Goal: Transaction & Acquisition: Purchase product/service

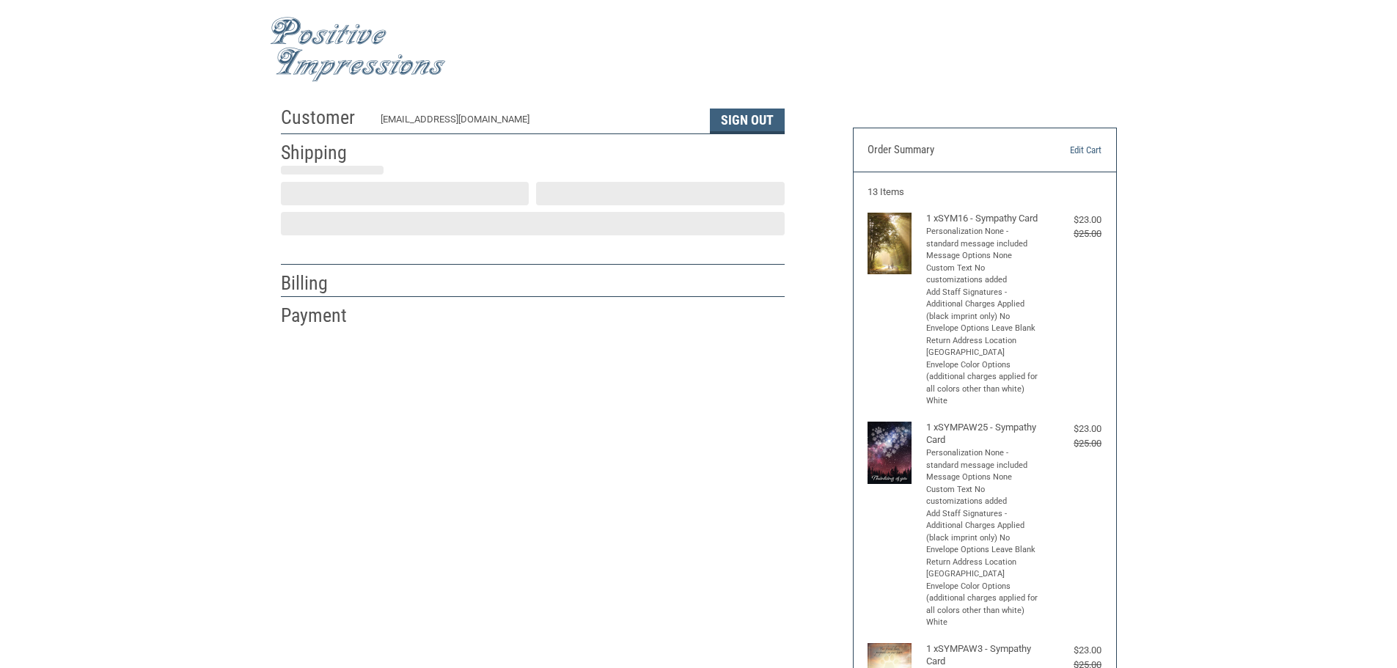
select select "US"
select select "MD"
type input "[PERSON_NAME]"
type input "rayne, dvm"
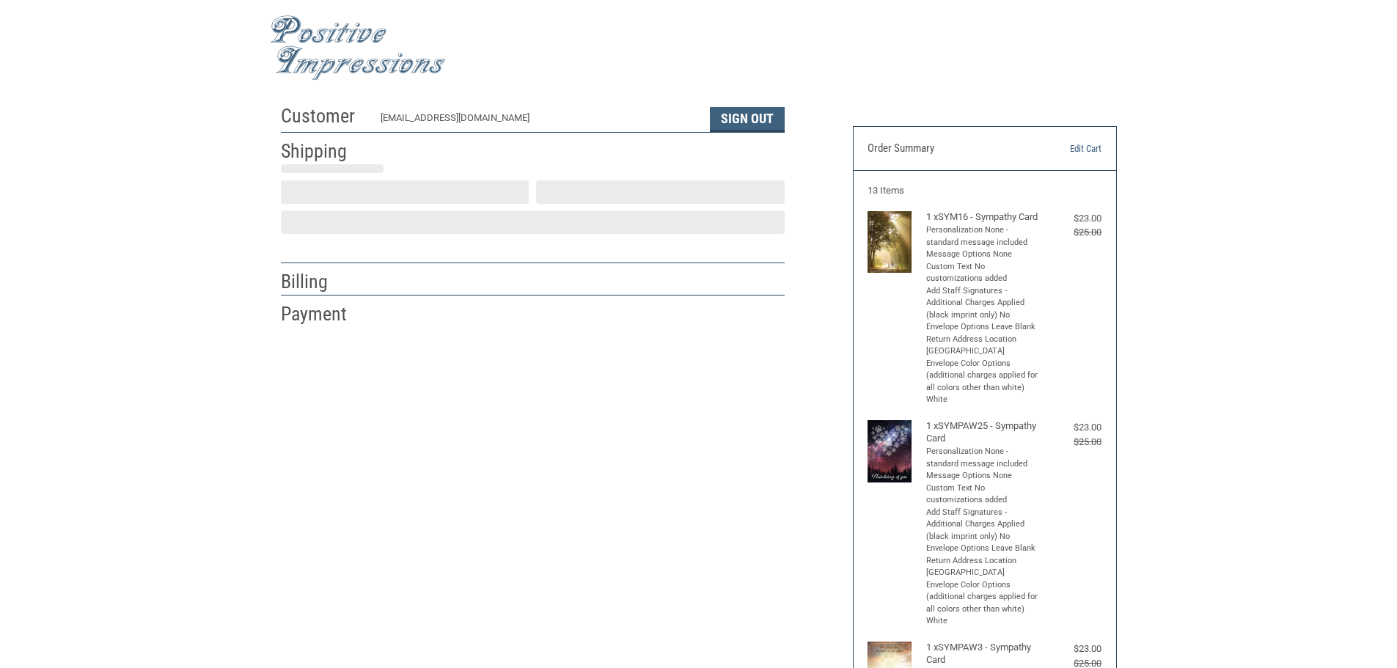
type input "pocomoke animal hospital, inc"
type input "[STREET_ADDRESS]"
type input "pocomoke"
select select "MD"
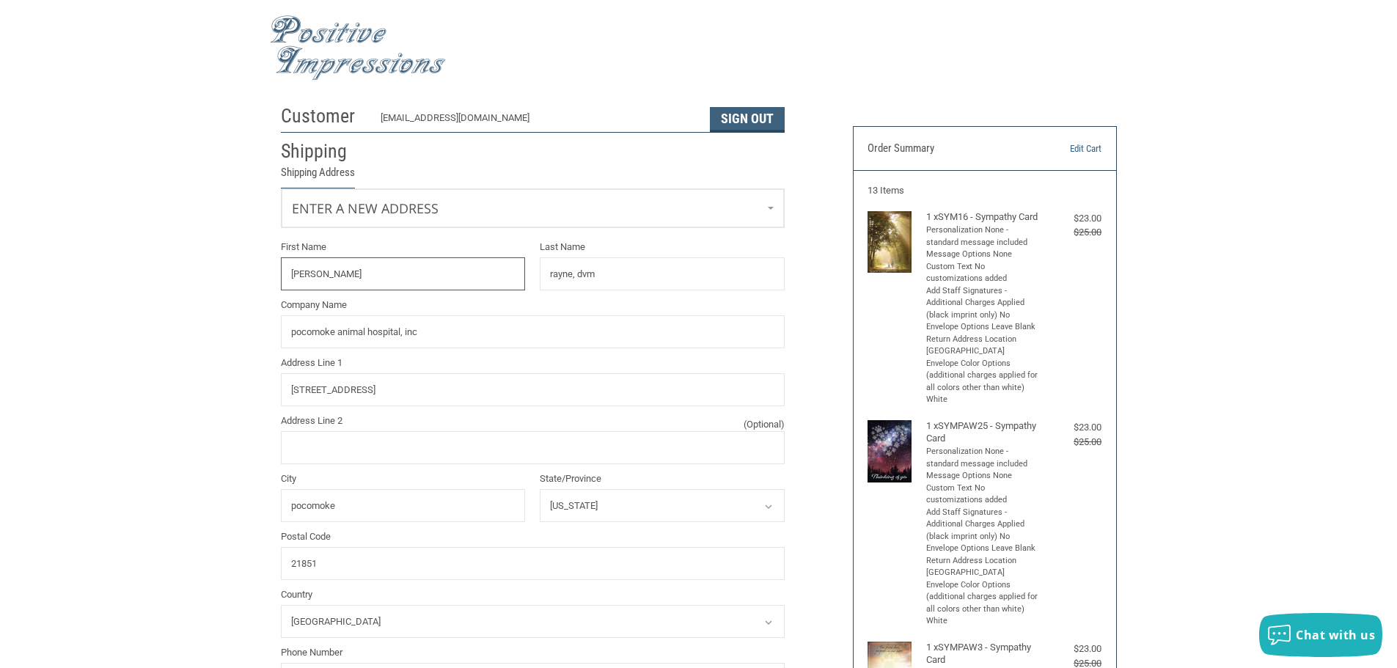
radio input "true"
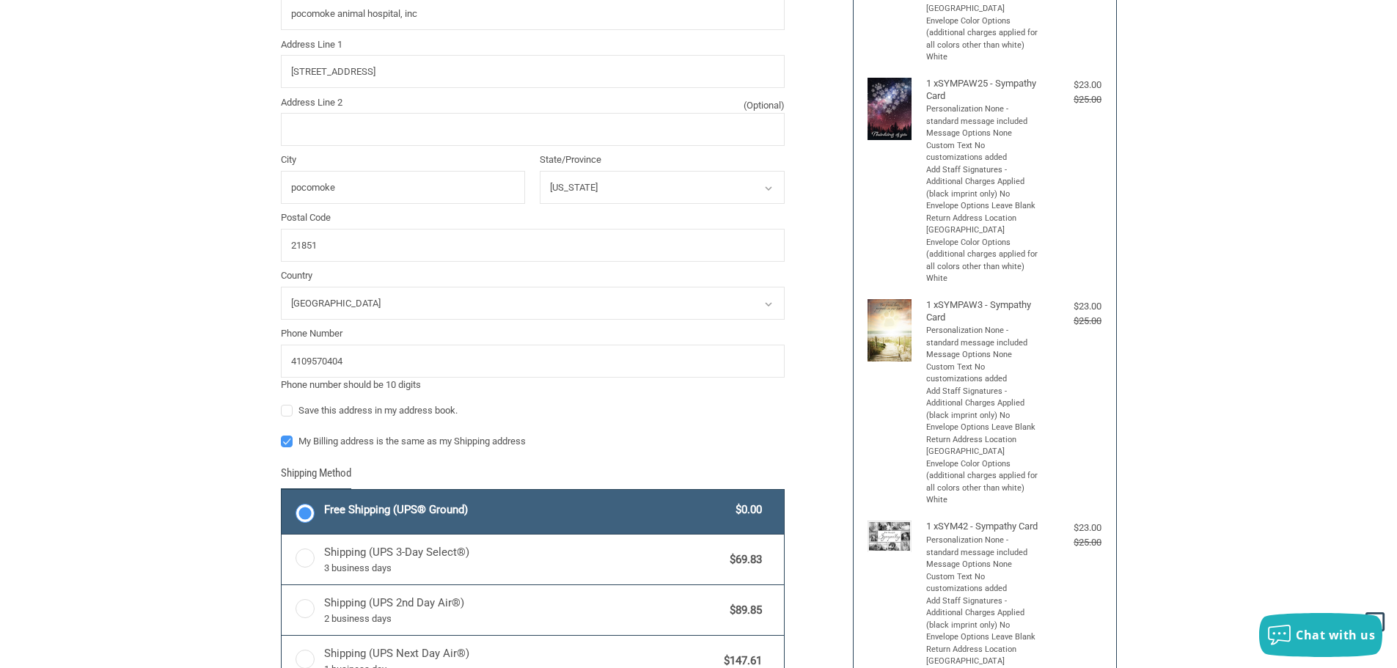
scroll to position [368, 0]
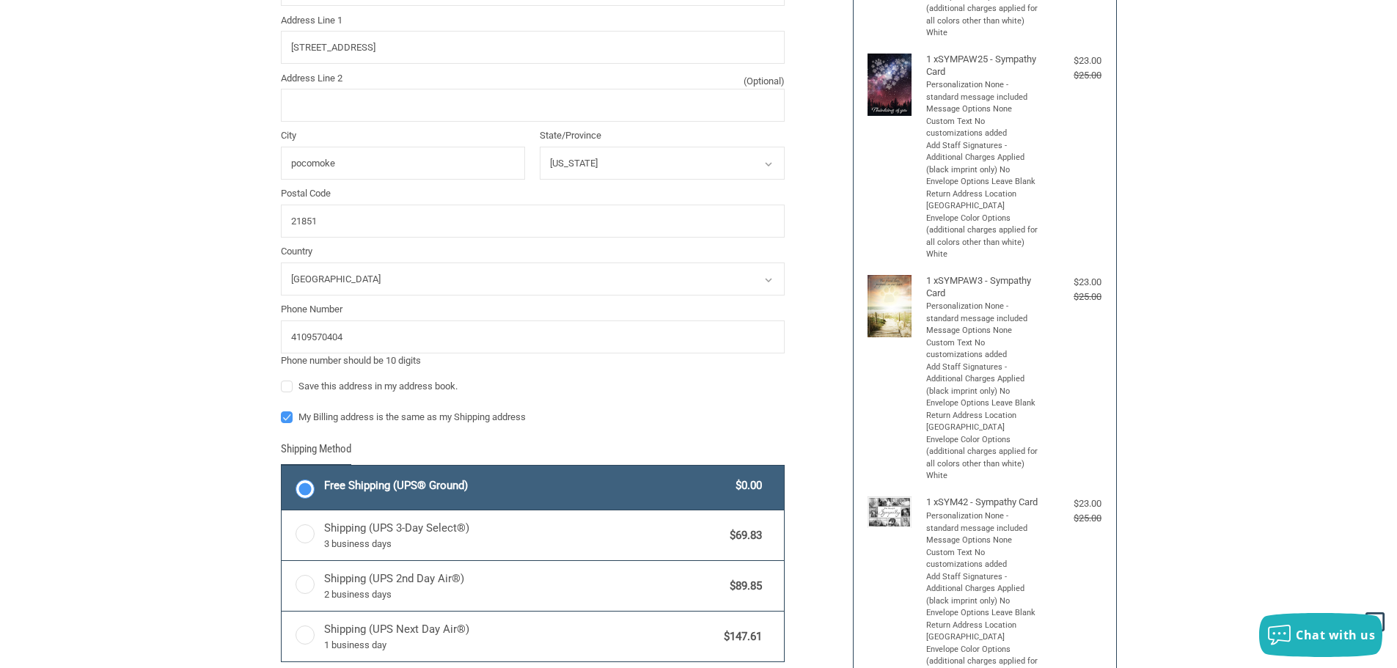
type input "[PERSON_NAME]"
type input "RAYNE, DVM"
type input "POCOMOKE ANIMAL HOSPITAL, INC"
type input "[STREET_ADDRESS]"
type input "POCOMOKE"
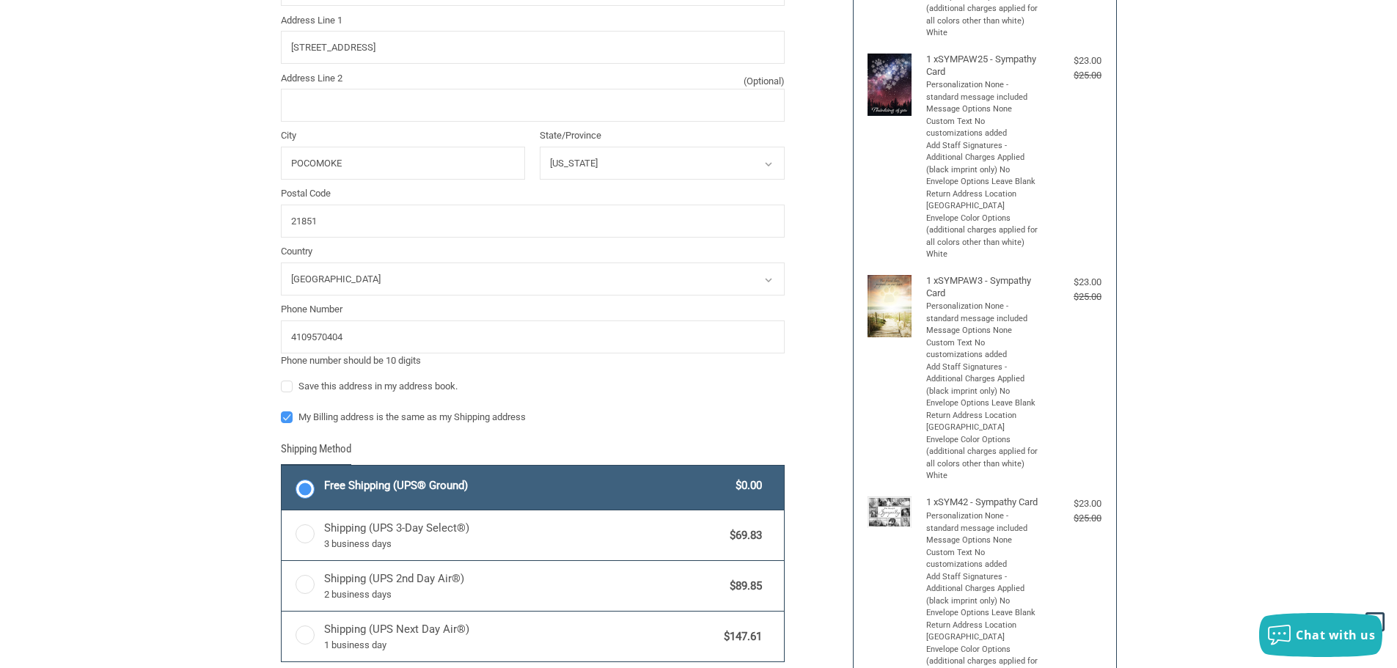
click at [292, 417] on label "My Billing address is the same as my Shipping address" at bounding box center [533, 418] width 504 height 12
click at [282, 411] on input "My Billing address is the same as my Shipping address" at bounding box center [281, 410] width 1 height 1
checkbox input "false"
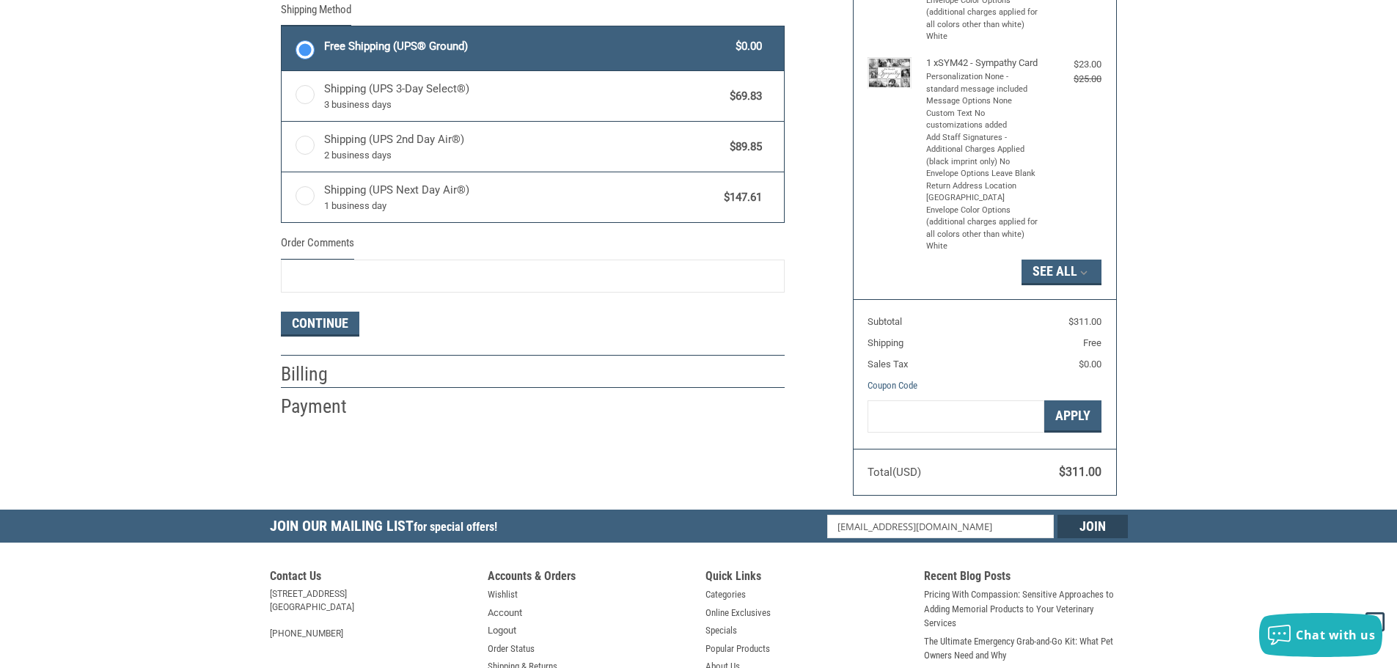
scroll to position [808, 0]
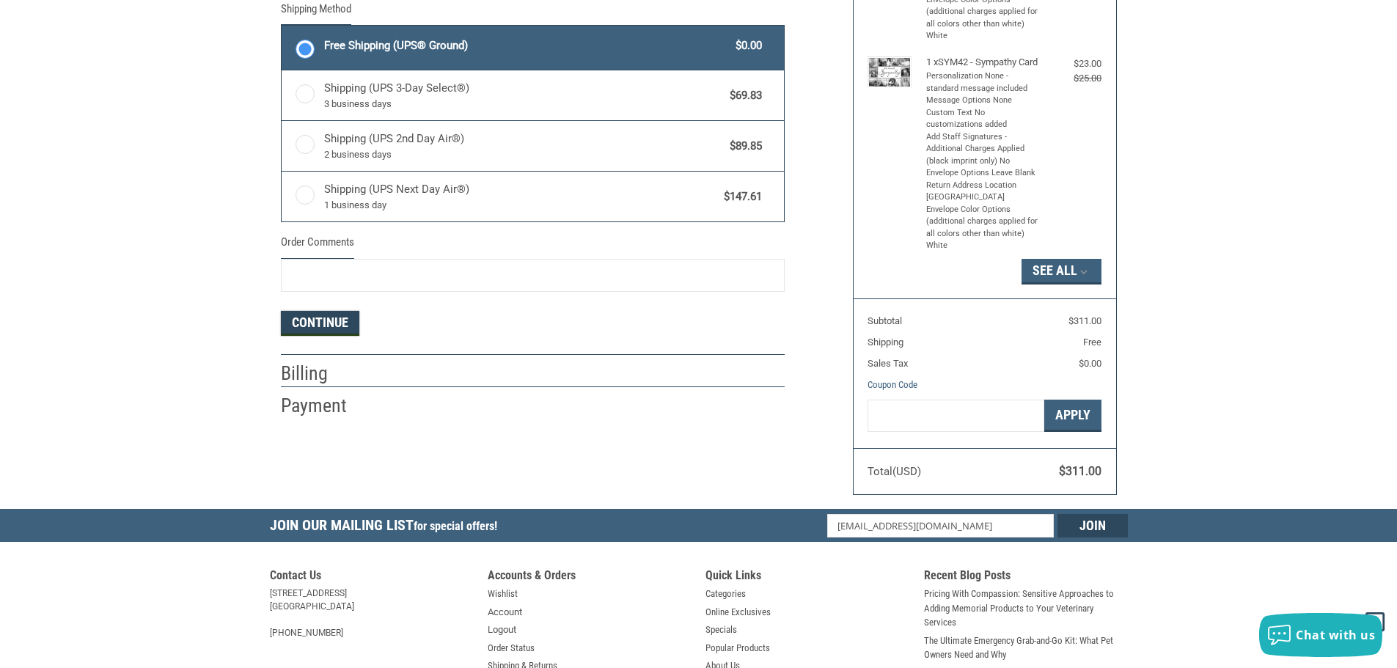
click at [317, 321] on button "Continue" at bounding box center [320, 323] width 78 height 25
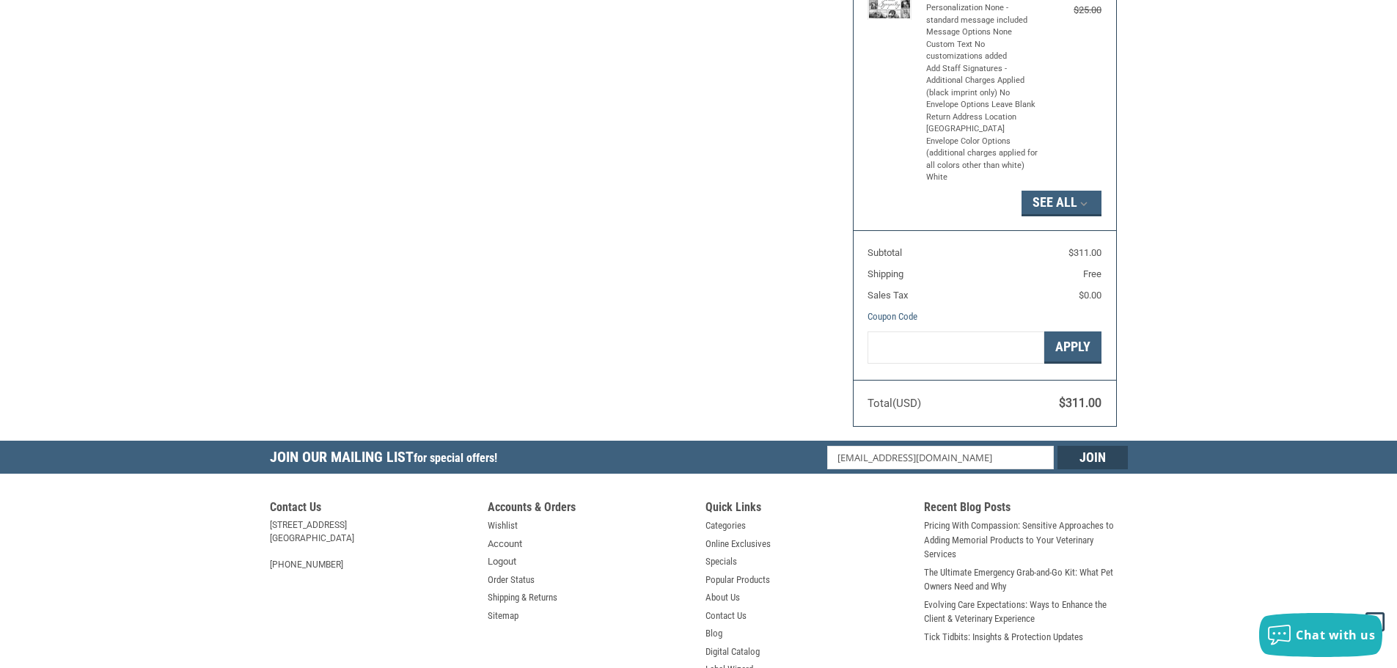
select select "US"
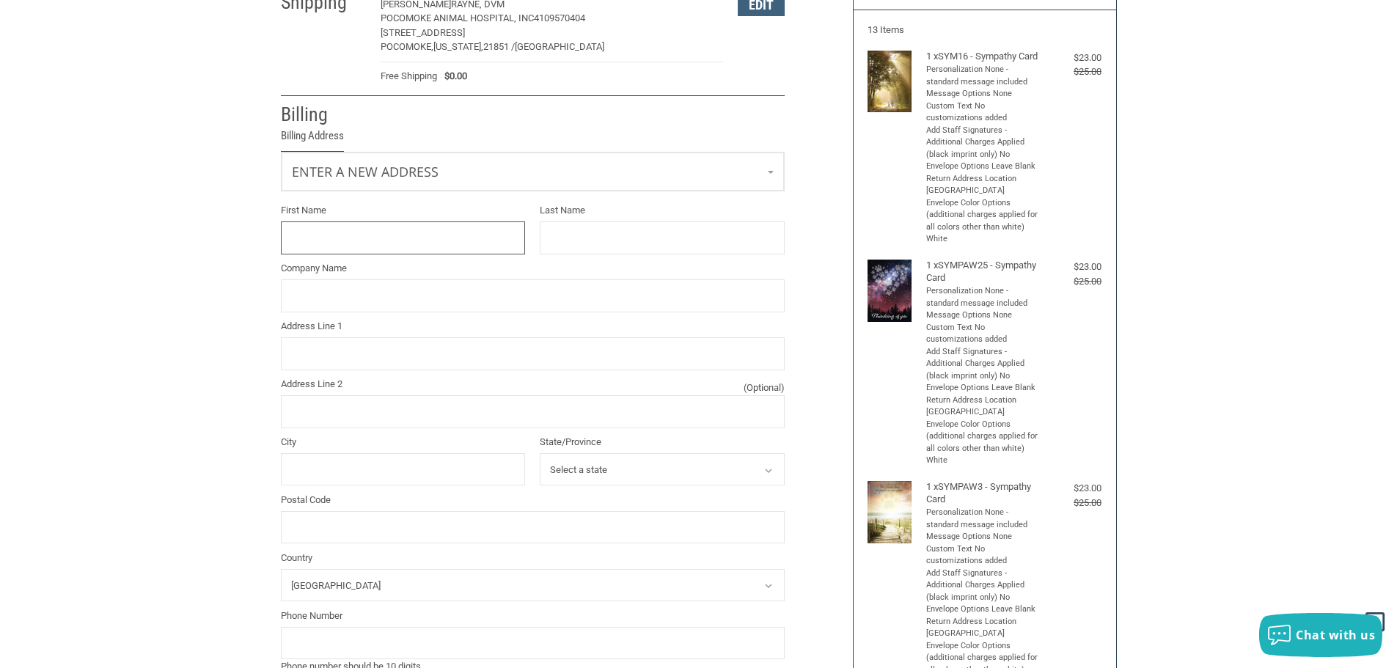
scroll to position [125, 0]
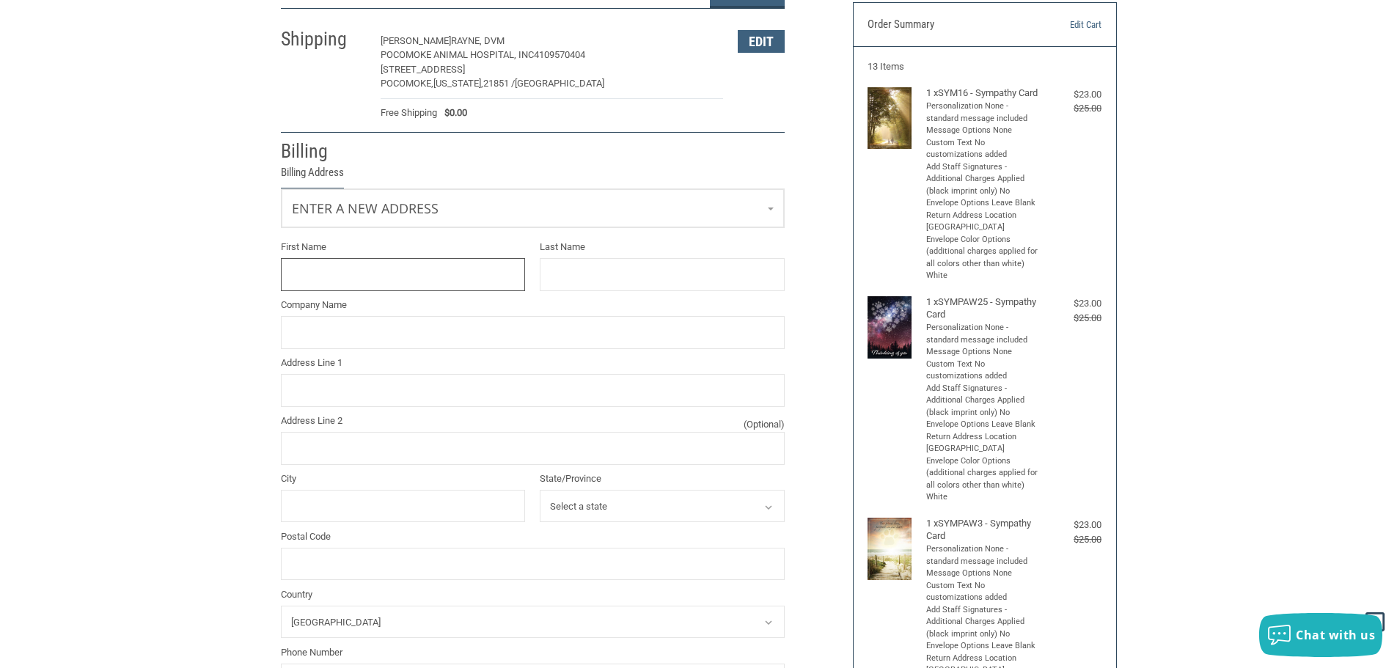
click at [319, 272] on input "First Name" at bounding box center [403, 274] width 245 height 33
type input "[PERSON_NAME]"
type input "[GEOGRAPHIC_DATA]"
type input "[STREET_ADDRESS]"
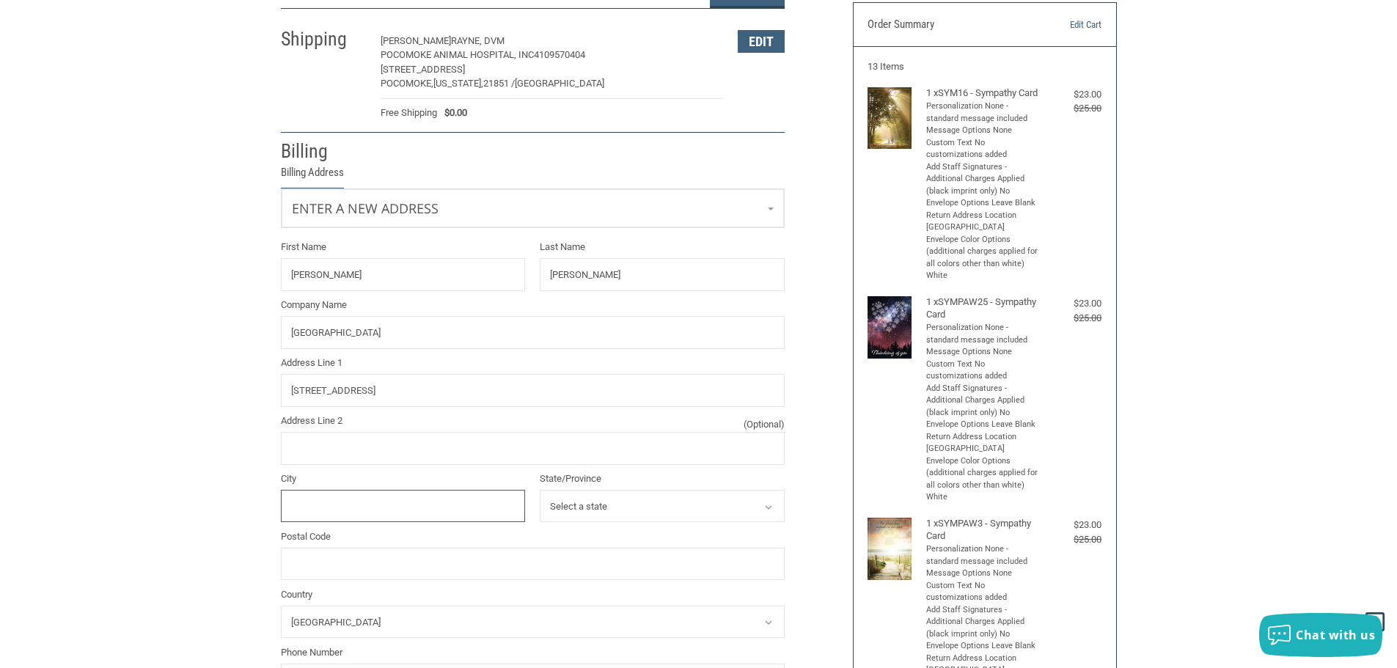
click at [352, 508] on input "City" at bounding box center [403, 506] width 245 height 33
type input "WILLARDS"
click at [662, 494] on select "Select a state [US_STATE] [US_STATE] [US_STATE] [US_STATE] [US_STATE] Armed For…" at bounding box center [662, 506] width 245 height 33
select select "MD"
click at [540, 490] on select "Select a state [US_STATE] [US_STATE] [US_STATE] [US_STATE] [US_STATE] Armed For…" at bounding box center [662, 506] width 245 height 33
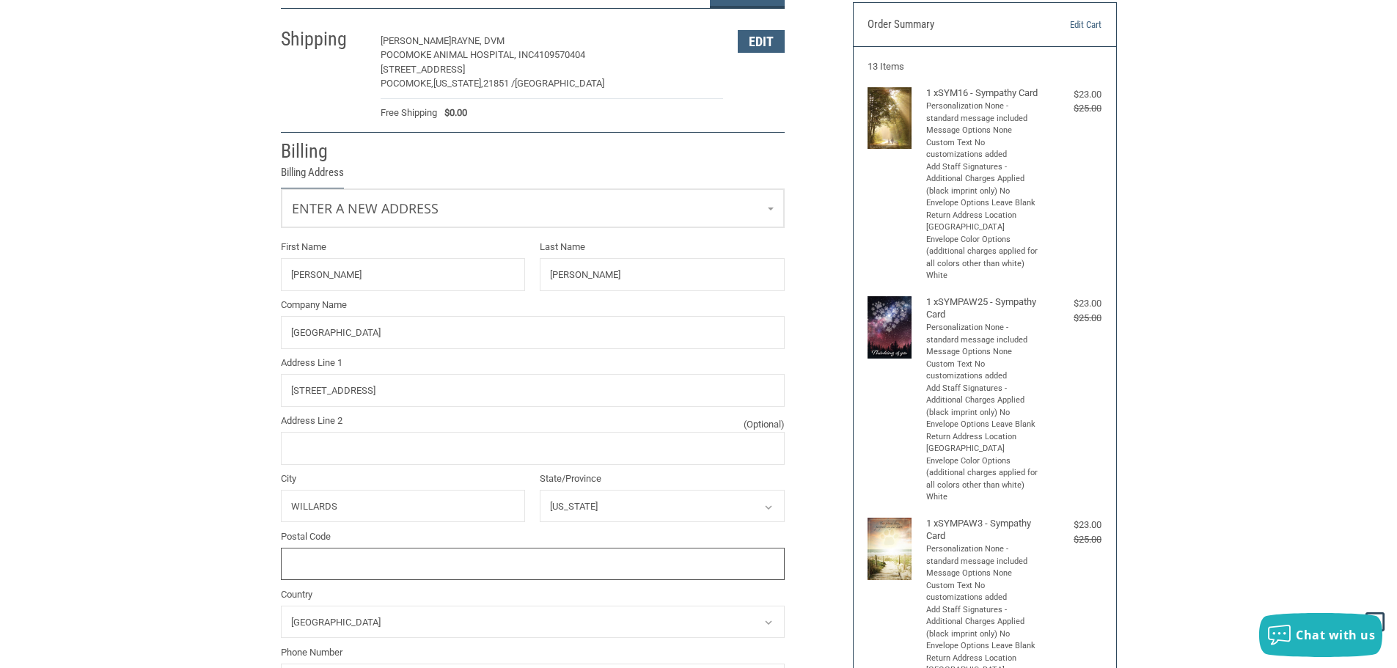
click at [332, 558] on input "Postal Code" at bounding box center [533, 564] width 504 height 33
type input "21874"
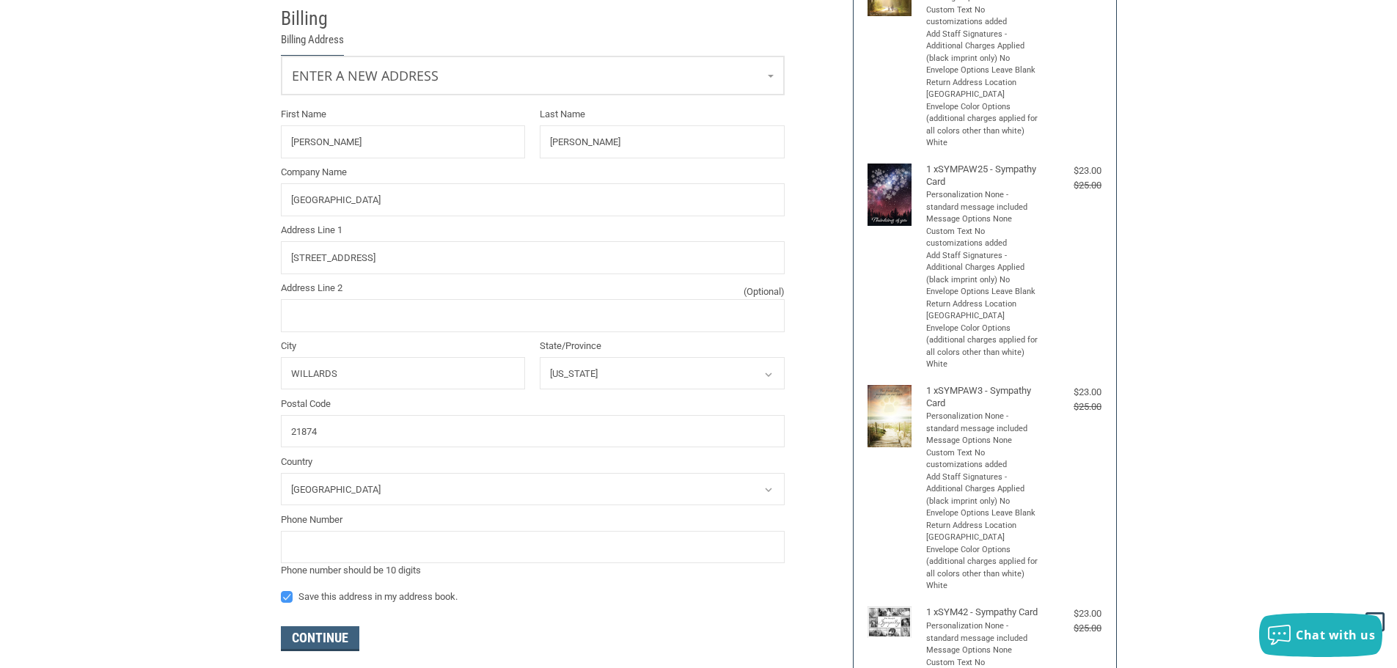
scroll to position [272, 0]
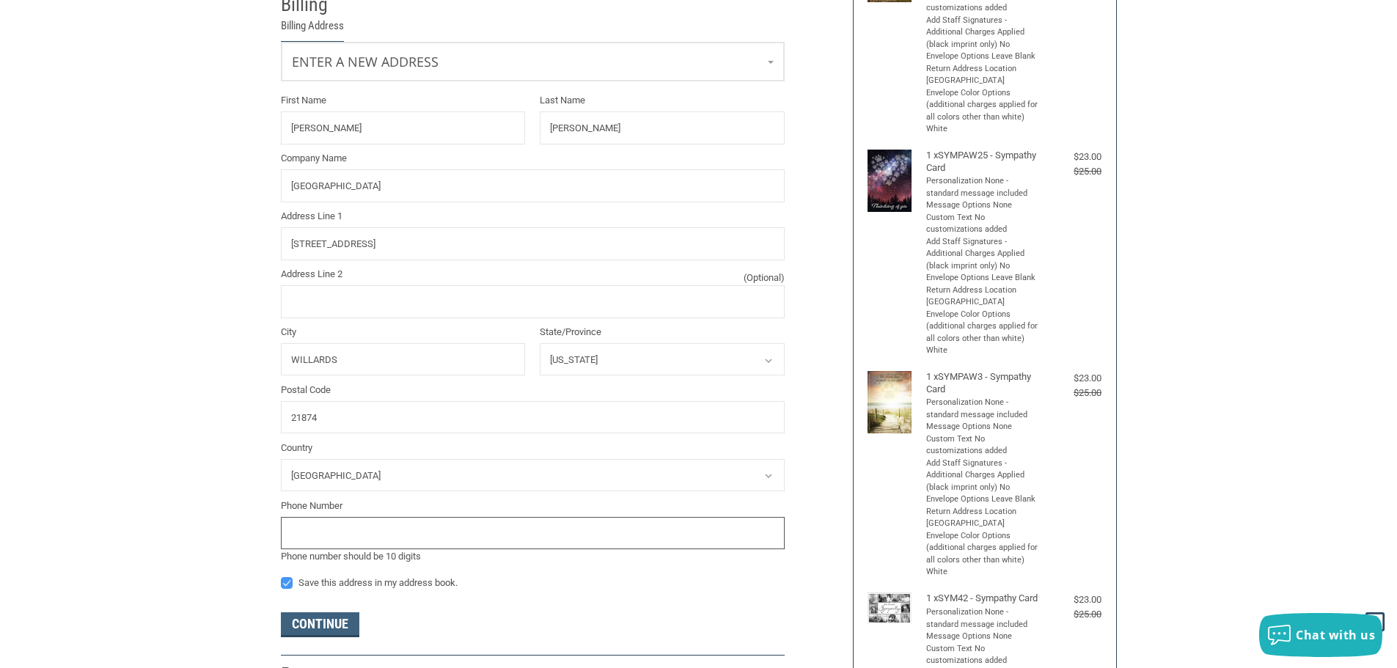
click at [326, 524] on input "tel" at bounding box center [533, 533] width 504 height 33
type input "4109570404"
click at [570, 562] on div "Phone number should be 10 digits" at bounding box center [533, 556] width 504 height 15
click at [320, 624] on button "Continue" at bounding box center [320, 625] width 78 height 25
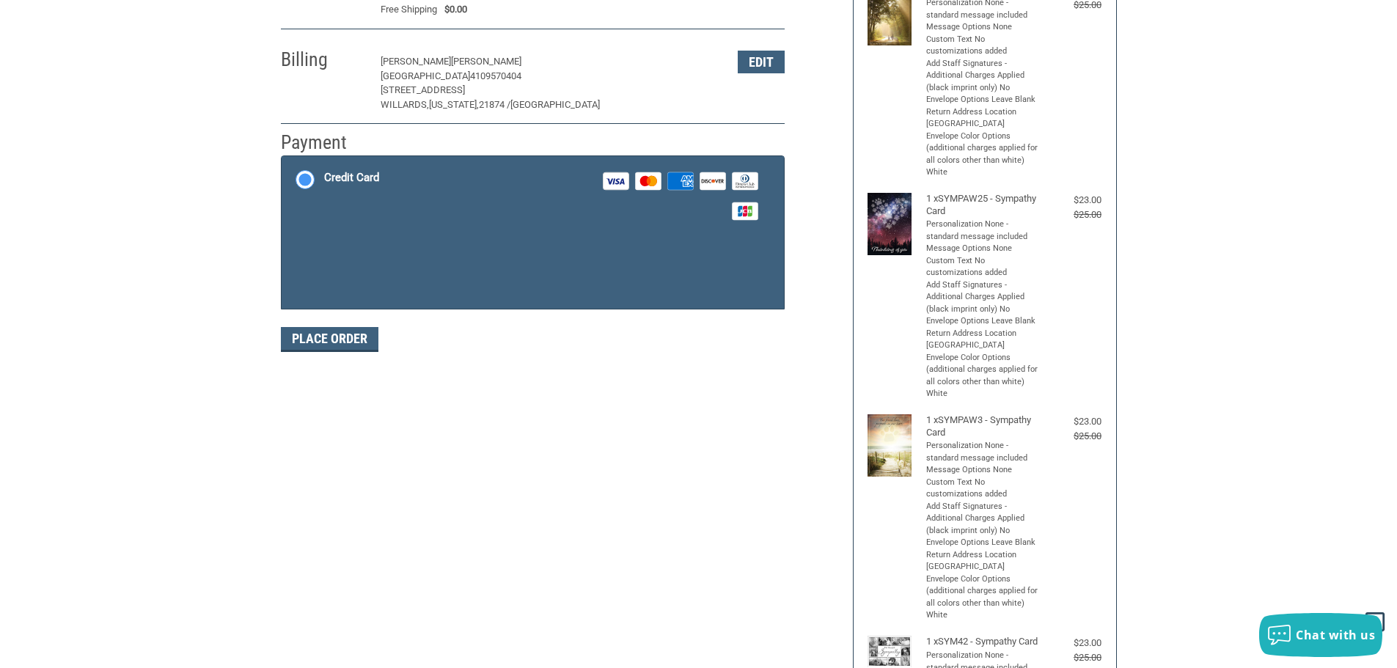
scroll to position [220, 0]
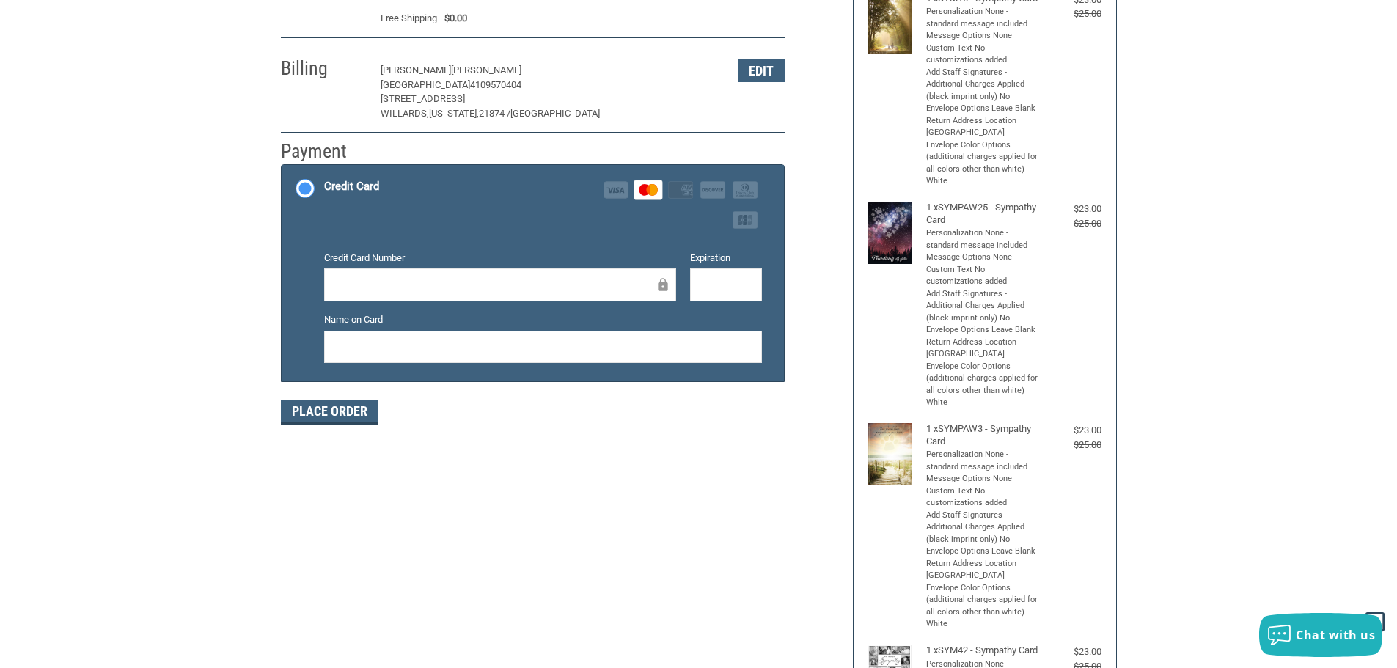
drag, startPoint x: 733, startPoint y: 450, endPoint x: 725, endPoint y: 448, distance: 7.5
click at [733, 450] on div "Customer [EMAIL_ADDRESS][DOMAIN_NAME] Sign Out Shipping [PERSON_NAME], DVM POCO…" at bounding box center [699, 488] width 858 height 1218
click at [323, 407] on button "Place Order" at bounding box center [330, 412] width 98 height 25
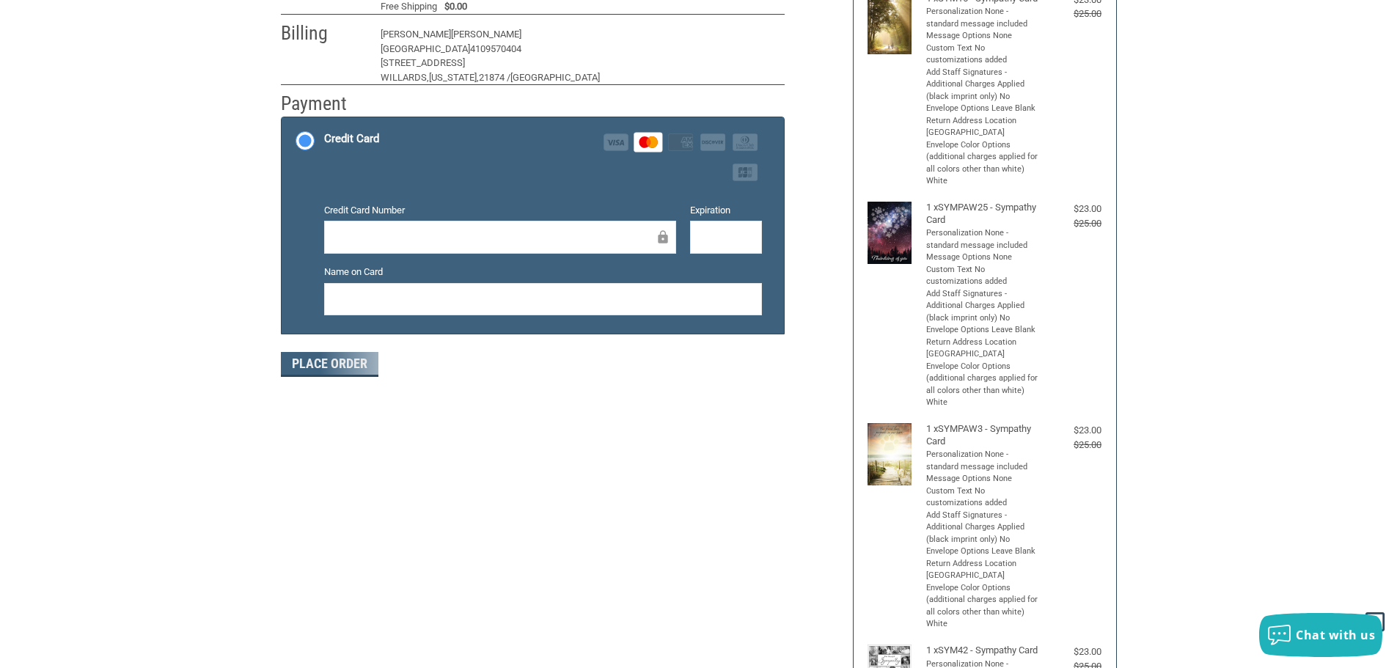
scroll to position [176, 0]
